Goal: Task Accomplishment & Management: Use online tool/utility

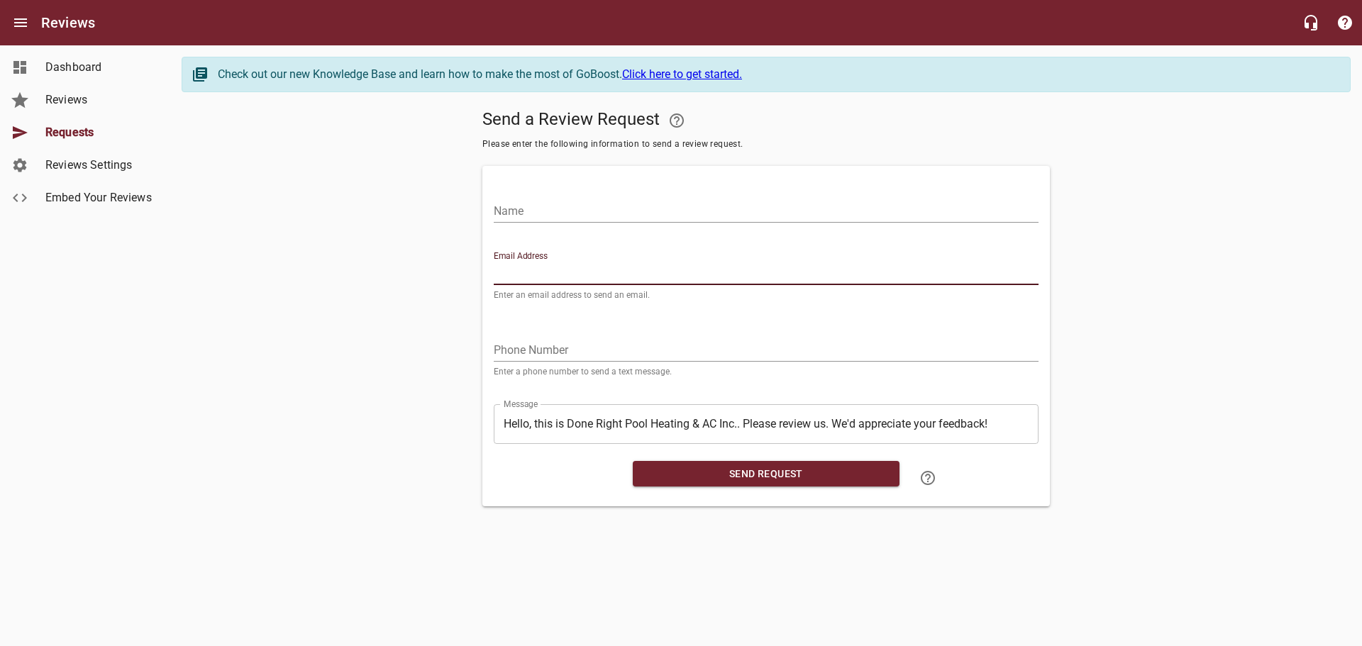
click at [545, 274] on input "Email Address" at bounding box center [766, 273] width 545 height 23
paste input "[EMAIL_ADDRESS][DOMAIN_NAME]"
type input "[EMAIL_ADDRESS][DOMAIN_NAME]"
click at [514, 345] on input "tel" at bounding box center [766, 350] width 545 height 23
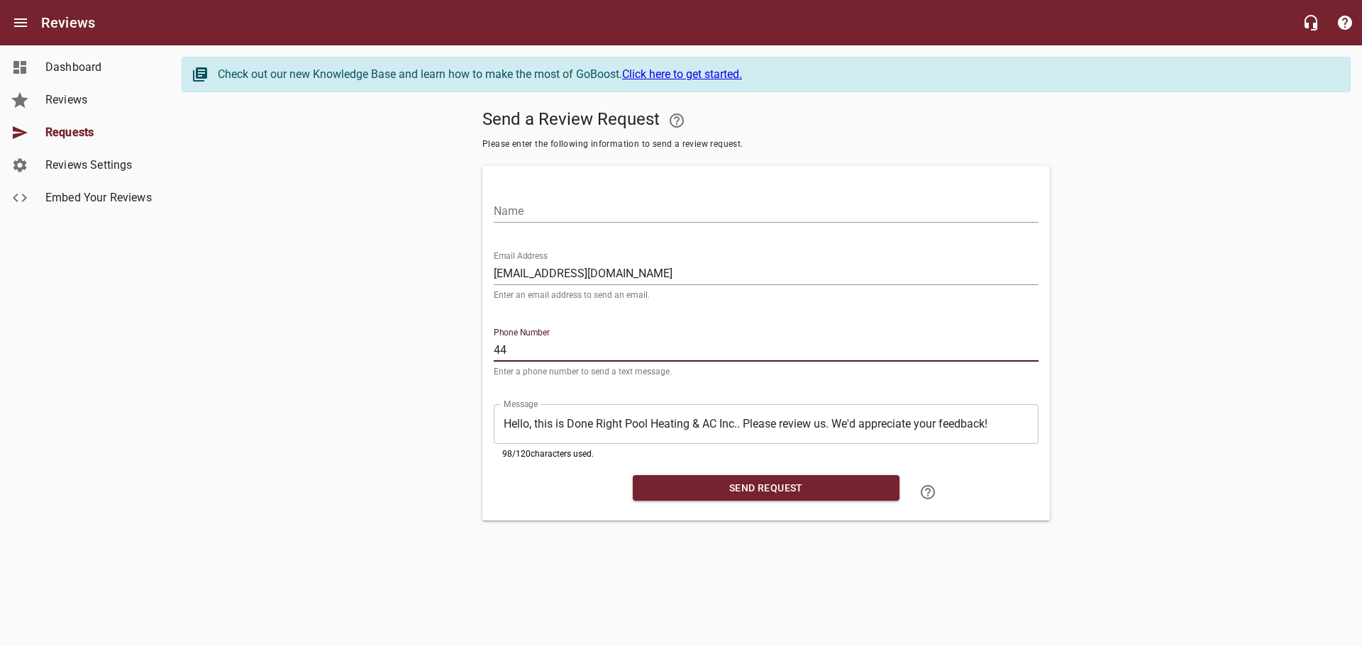
type input "4"
type input "4435207942"
click at [566, 211] on input "Name" at bounding box center [766, 211] width 545 height 23
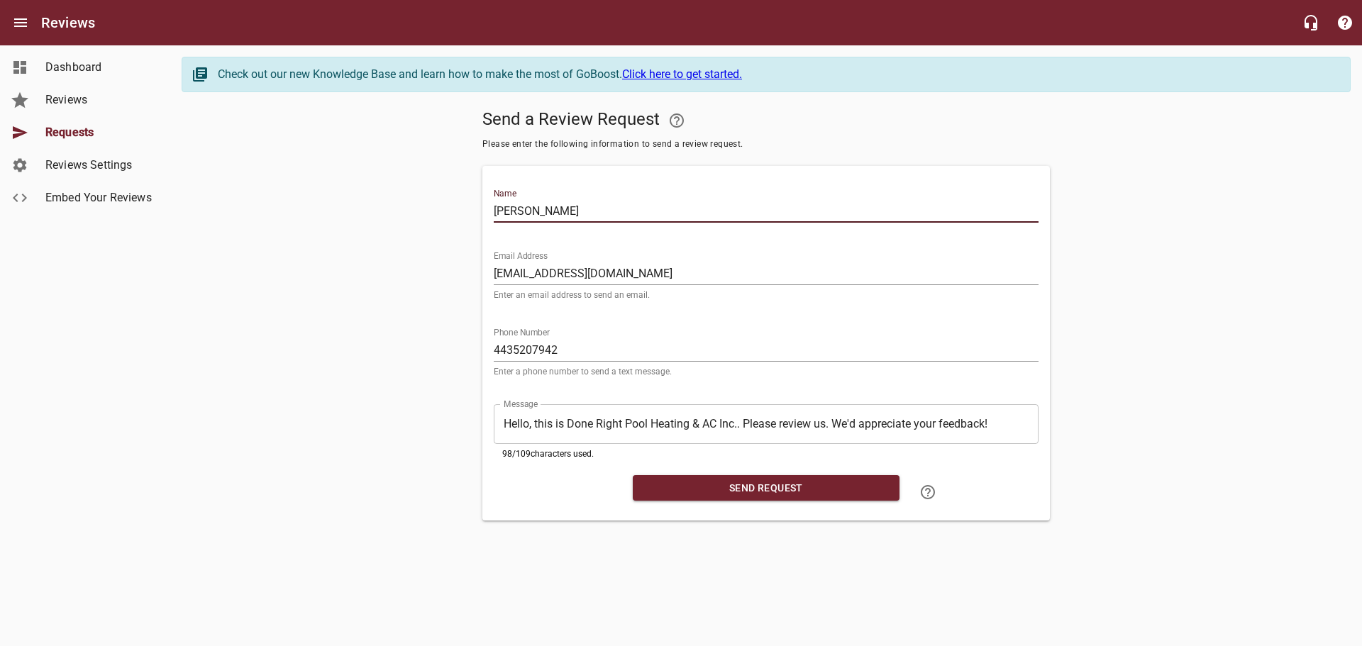
type input "[PERSON_NAME]"
click at [664, 477] on button "Send Request" at bounding box center [766, 488] width 267 height 26
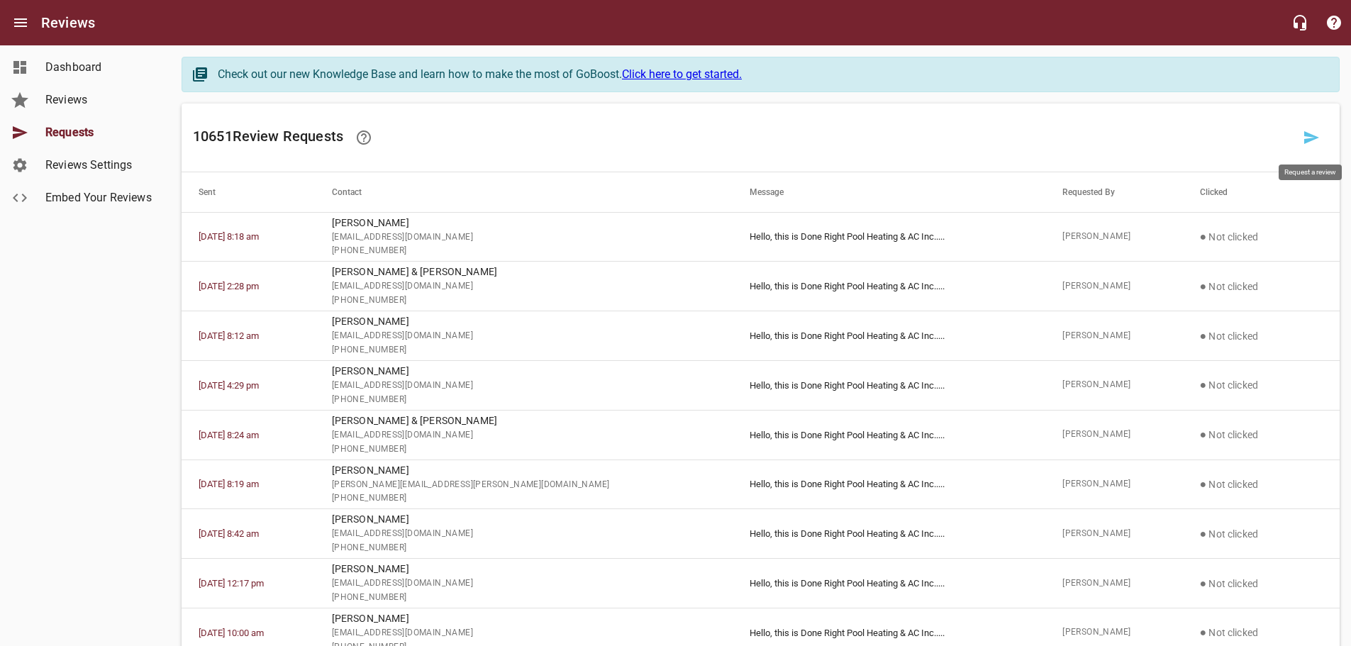
click at [1327, 132] on link at bounding box center [1311, 138] width 34 height 34
